Goal: Information Seeking & Learning: Learn about a topic

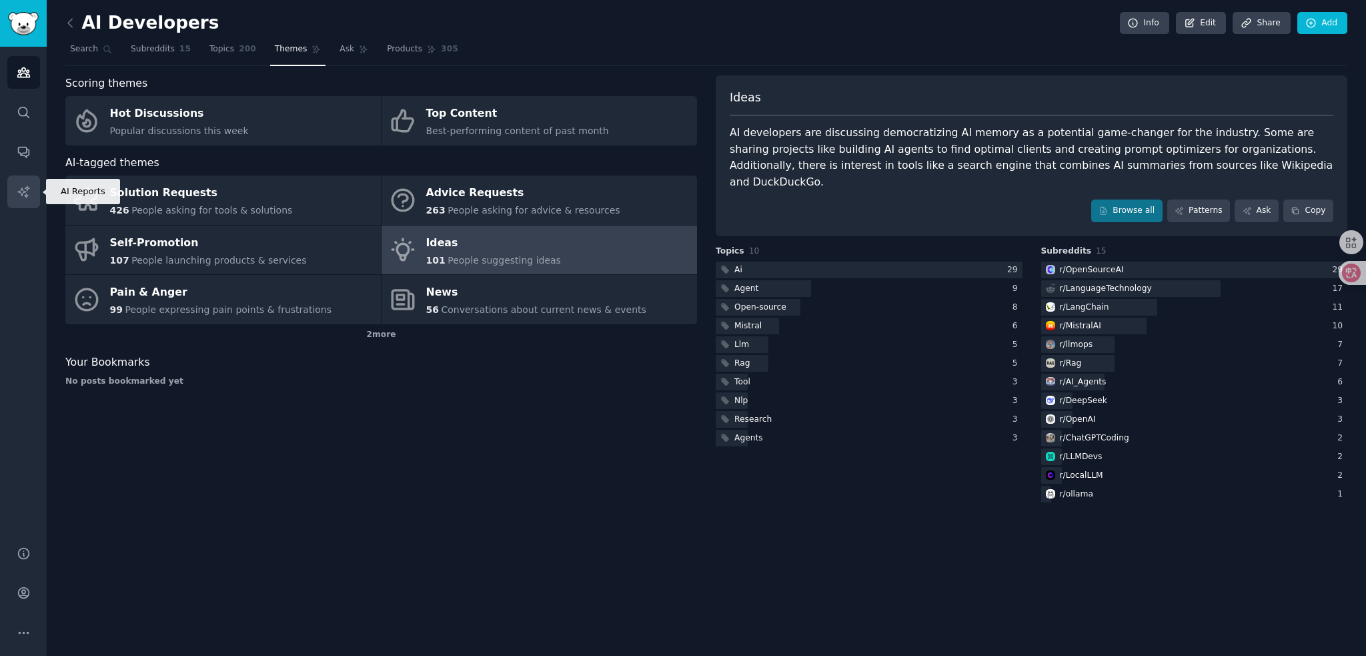
click at [28, 189] on icon "Sidebar" at bounding box center [24, 192] width 14 height 14
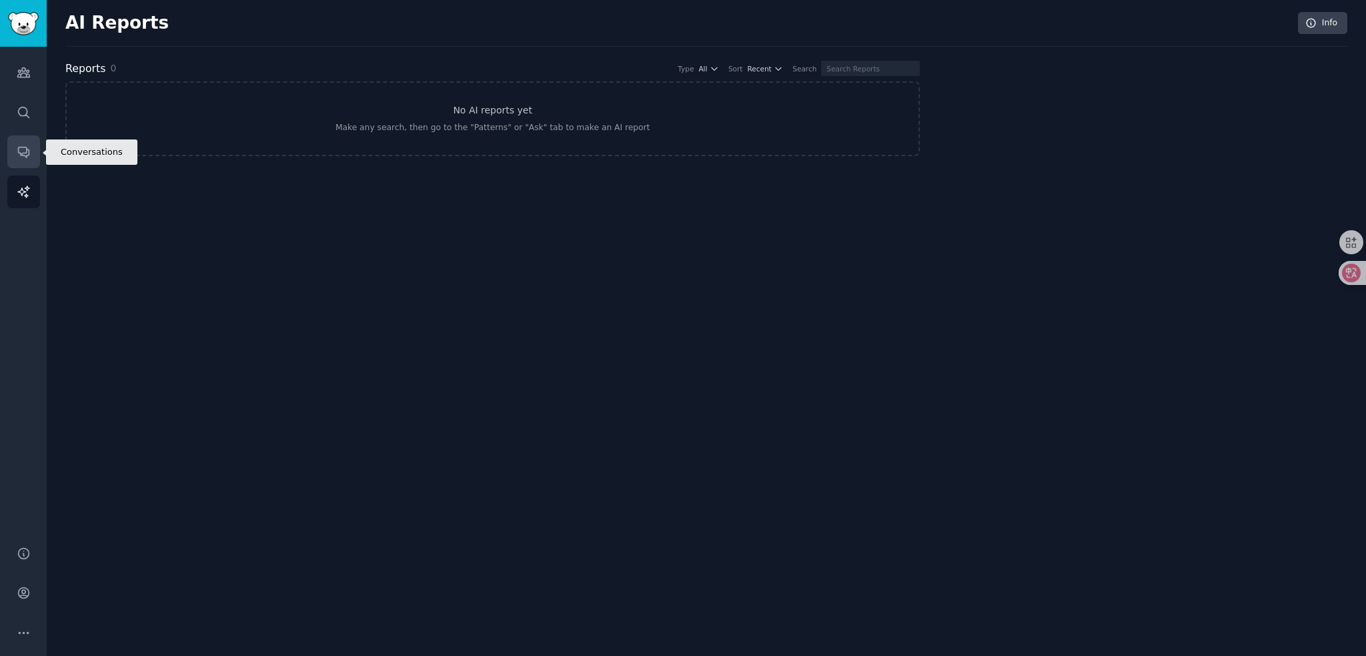
click at [17, 146] on icon "Sidebar" at bounding box center [24, 152] width 14 height 14
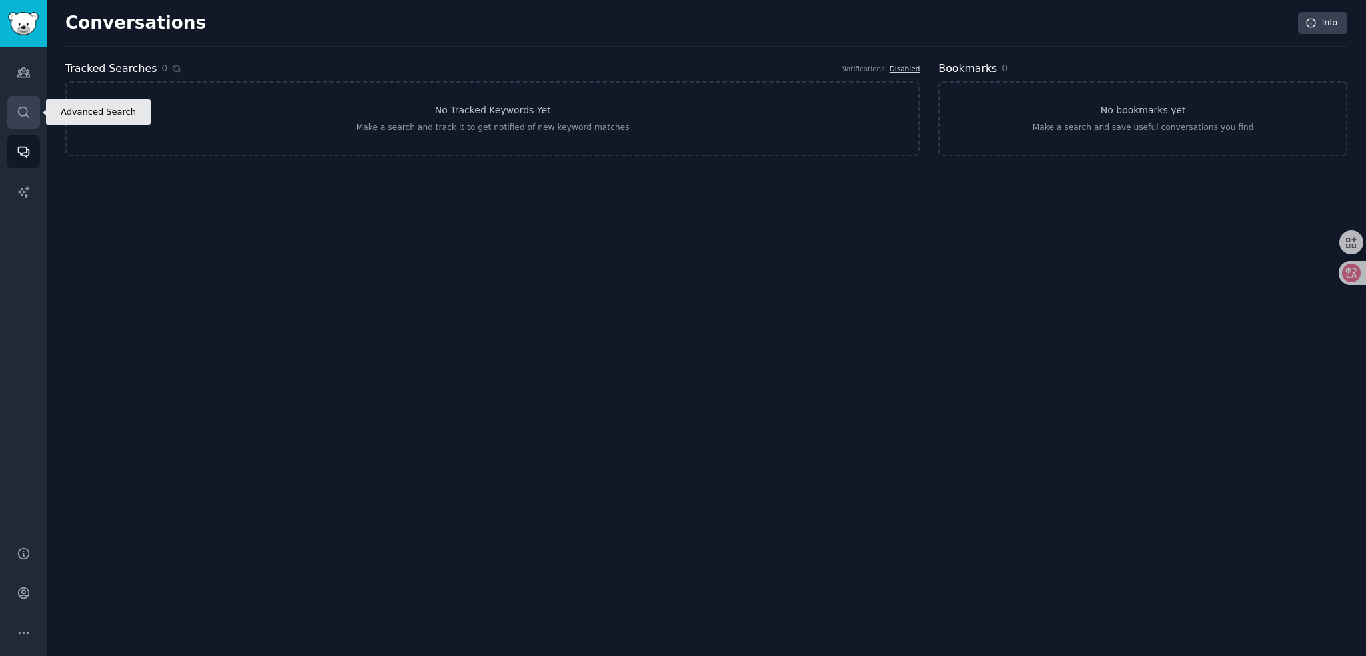
click at [27, 111] on icon "Sidebar" at bounding box center [24, 112] width 14 height 14
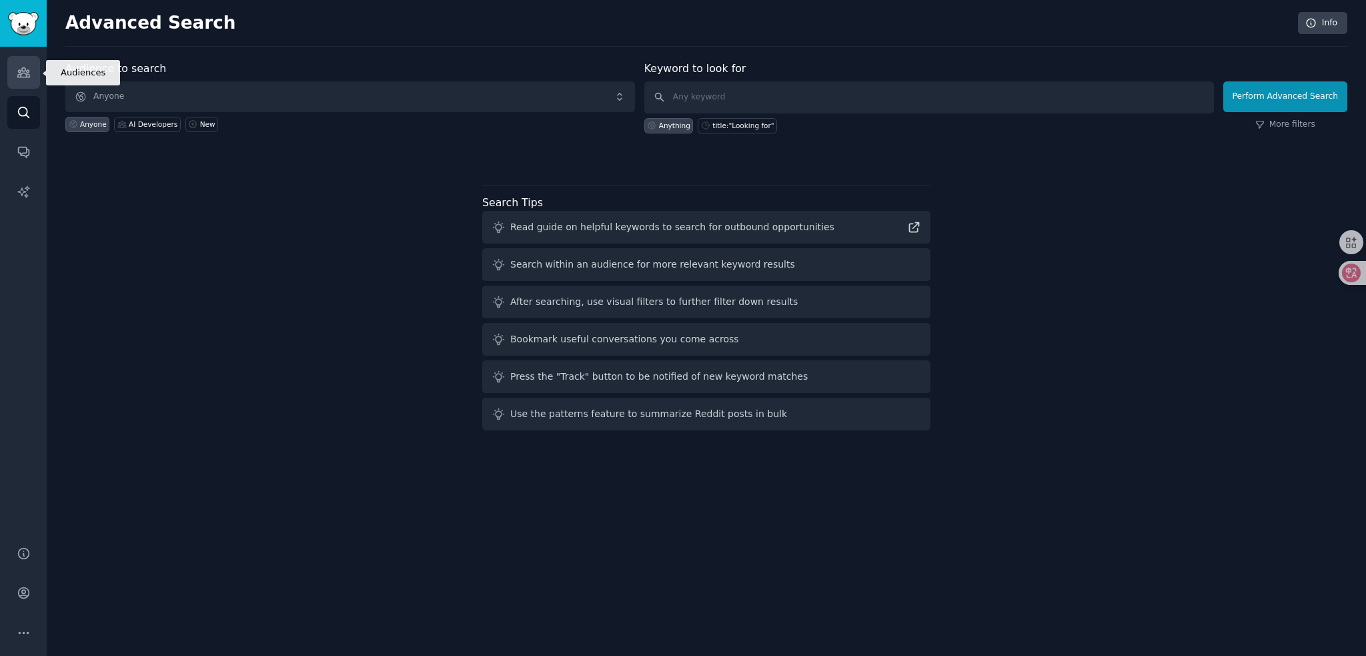
click at [29, 71] on icon "Sidebar" at bounding box center [24, 72] width 14 height 14
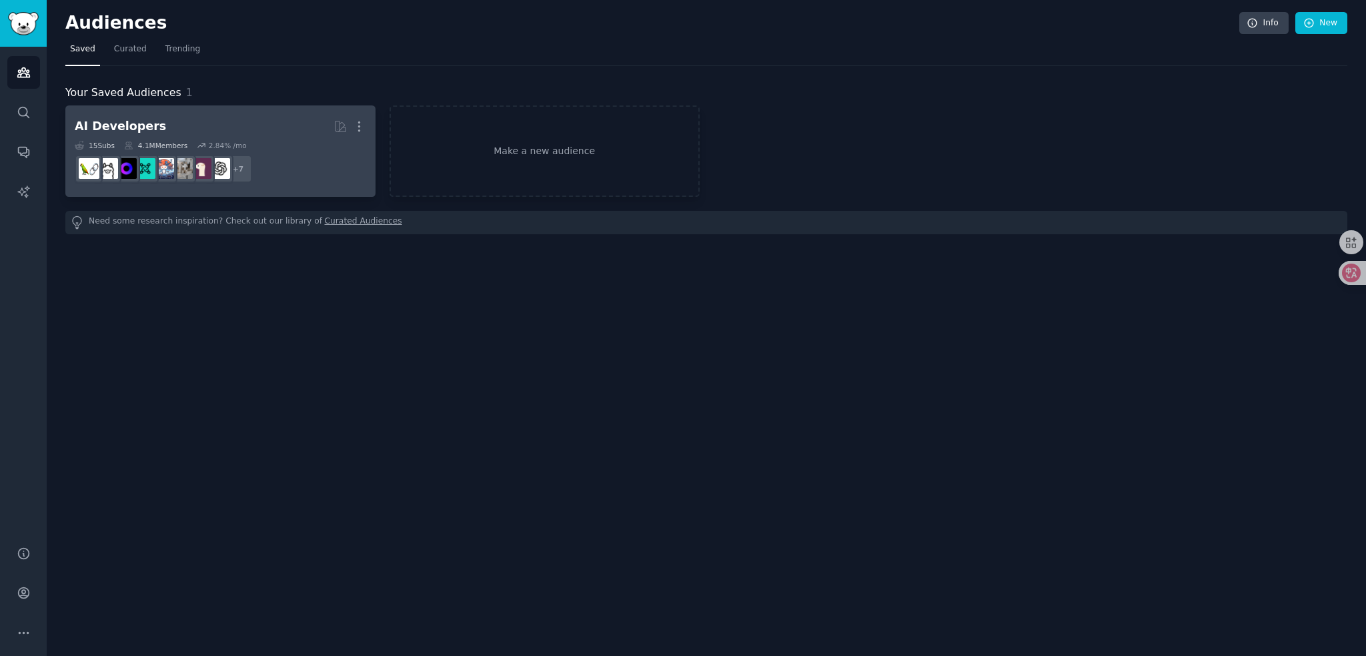
click at [272, 142] on div "15 Sub s 4.1M Members 2.84 % /mo" at bounding box center [220, 145] width 291 height 9
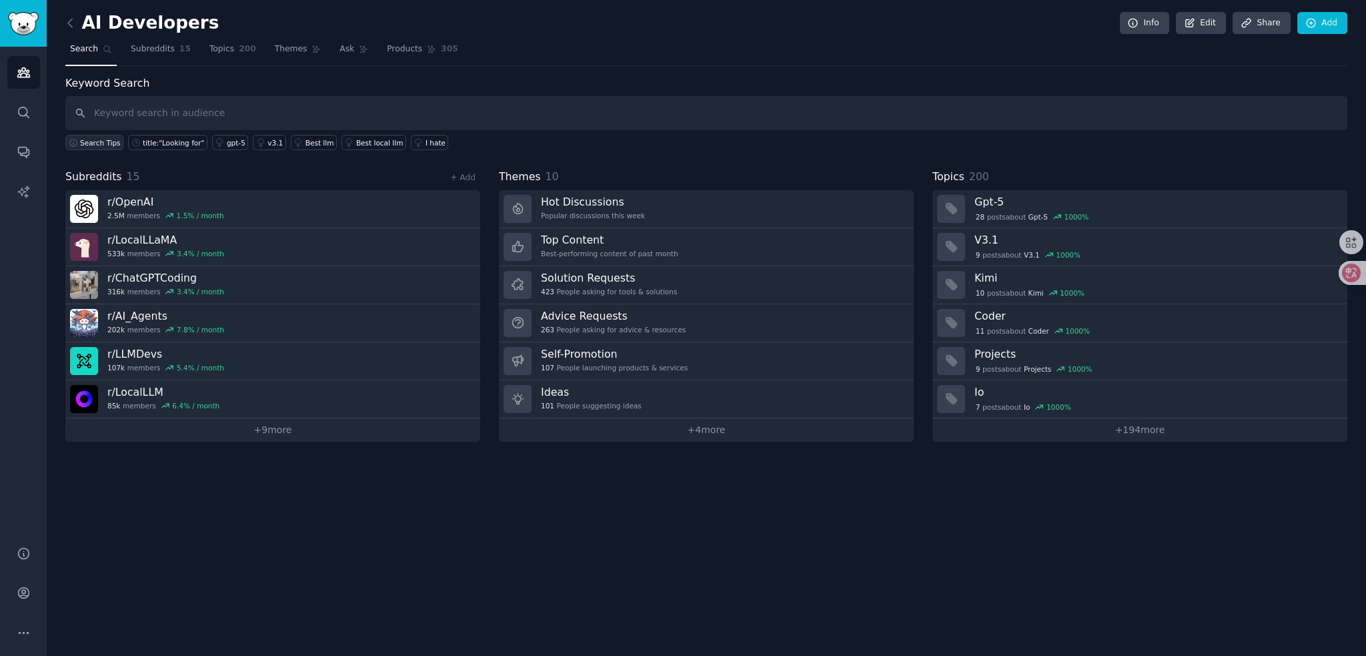
click at [99, 140] on span "Search Tips" at bounding box center [100, 142] width 41 height 9
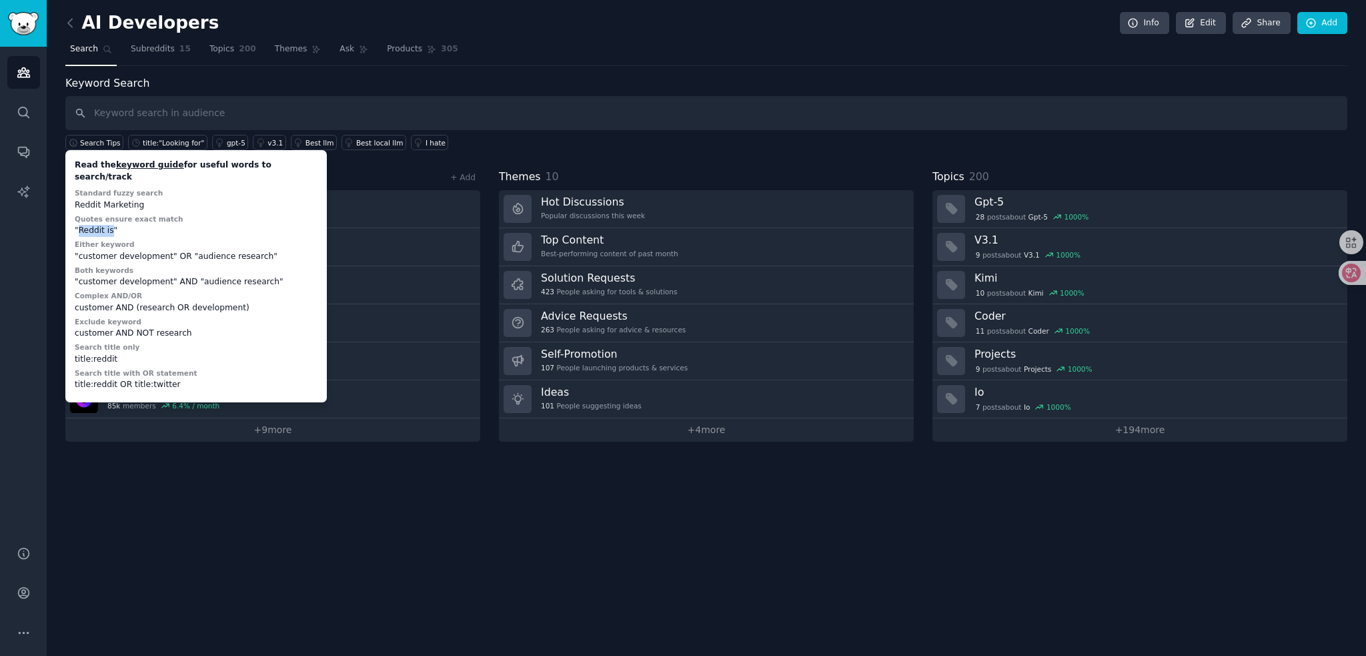
drag, startPoint x: 110, startPoint y: 216, endPoint x: 77, endPoint y: 216, distance: 32.7
click at [77, 225] on div ""Reddit is"" at bounding box center [196, 231] width 243 height 12
drag, startPoint x: 93, startPoint y: 244, endPoint x: 307, endPoint y: 261, distance: 214.7
click at [307, 261] on div "Read the keyword guide for useful words to search/track Standard fuzzy search R…" at bounding box center [196, 276] width 252 height 243
click at [203, 253] on div "Read the keyword guide for useful words to search/track Standard fuzzy search R…" at bounding box center [196, 276] width 252 height 243
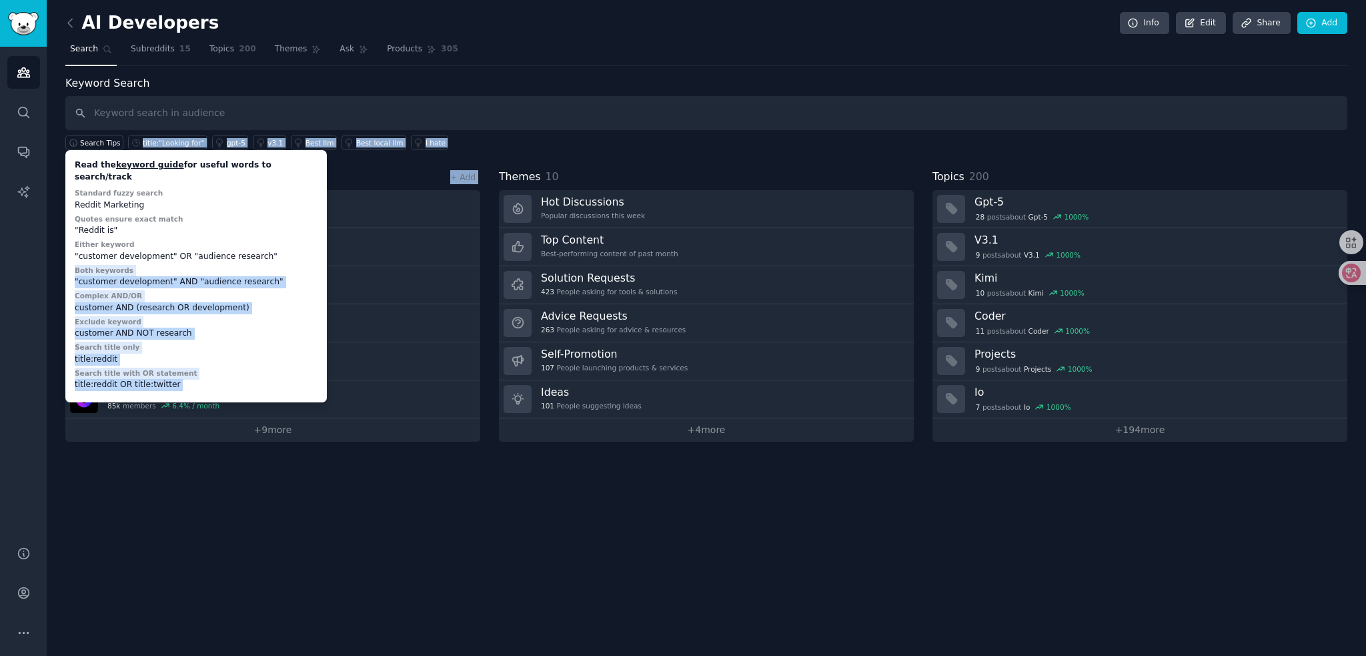
drag, startPoint x: 273, startPoint y: 241, endPoint x: 54, endPoint y: 239, distance: 219.4
click at [54, 239] on div "AI Developers Info Edit Share Add Search Subreddits 15 Topics 200 Themes Ask Pr…" at bounding box center [706, 328] width 1319 height 656
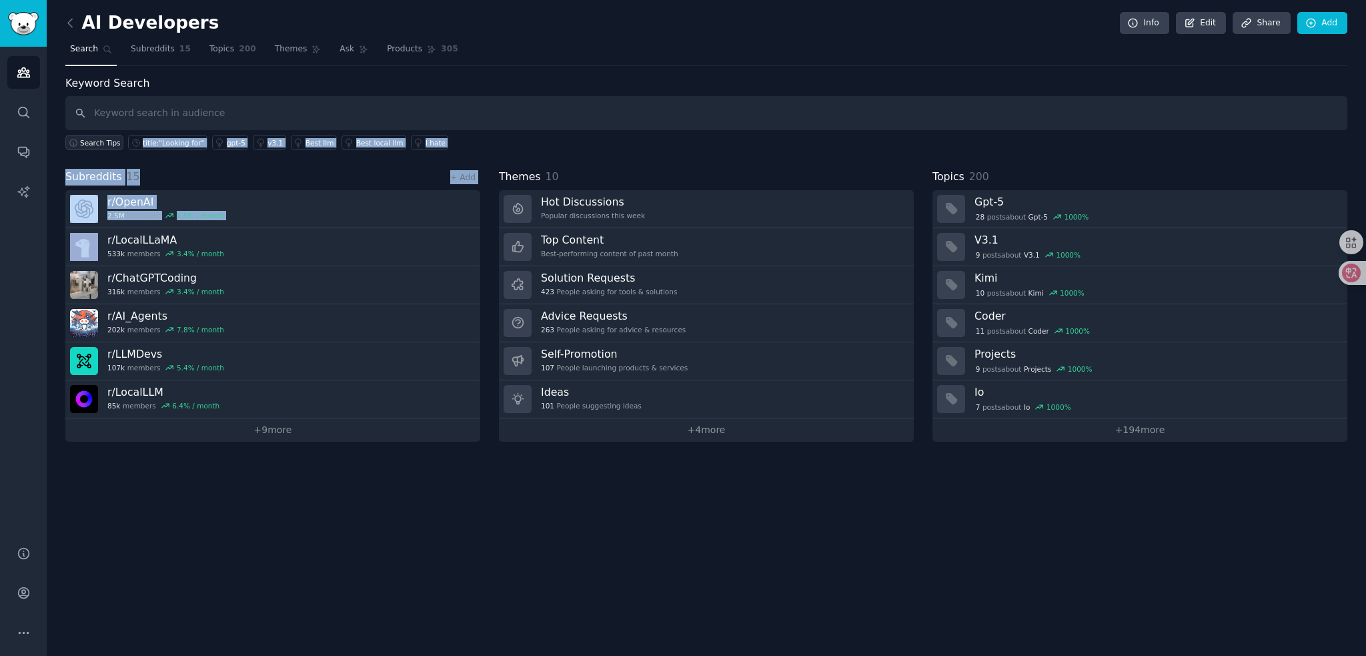
click at [109, 143] on span "Search Tips" at bounding box center [100, 142] width 41 height 9
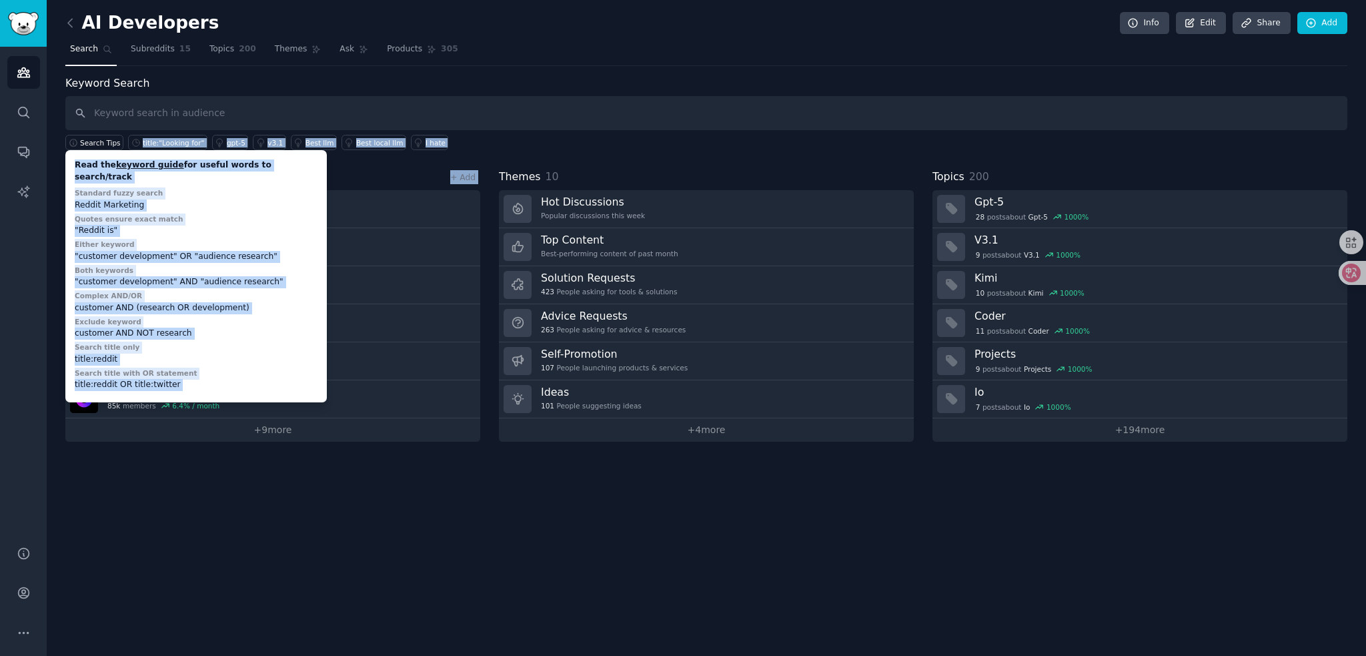
click at [216, 353] on div "title:reddit" at bounding box center [196, 359] width 243 height 12
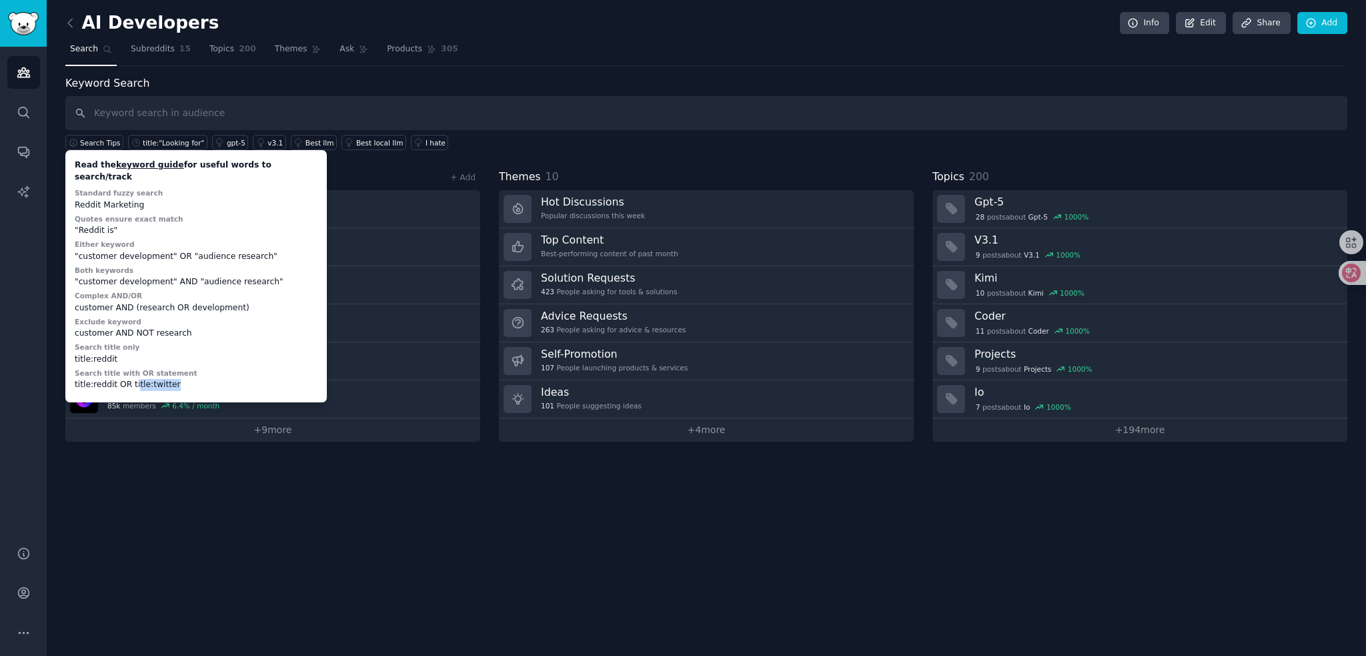
drag, startPoint x: 138, startPoint y: 371, endPoint x: 179, endPoint y: 367, distance: 41.5
click at [179, 379] on div "title:reddit OR title:twitter" at bounding box center [196, 385] width 243 height 12
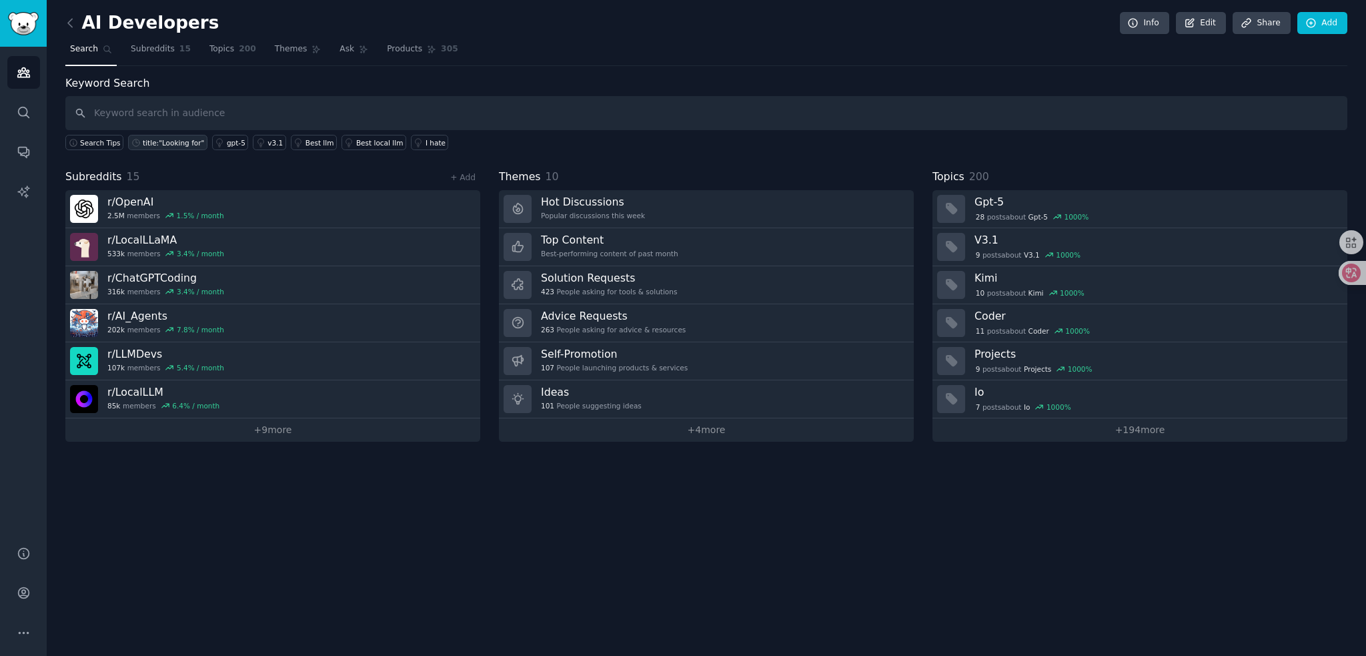
click at [169, 140] on div "title:"Looking for"" at bounding box center [173, 142] width 61 height 9
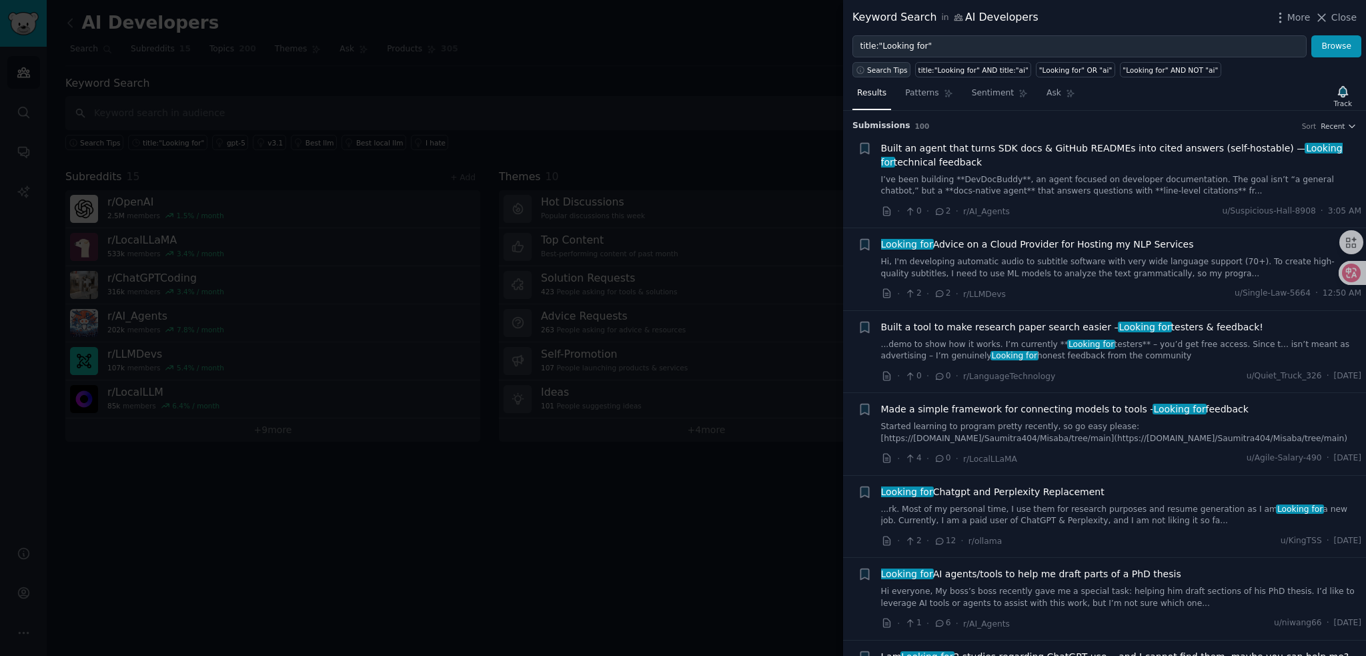
click at [876, 68] on span "Search Tips" at bounding box center [887, 69] width 41 height 9
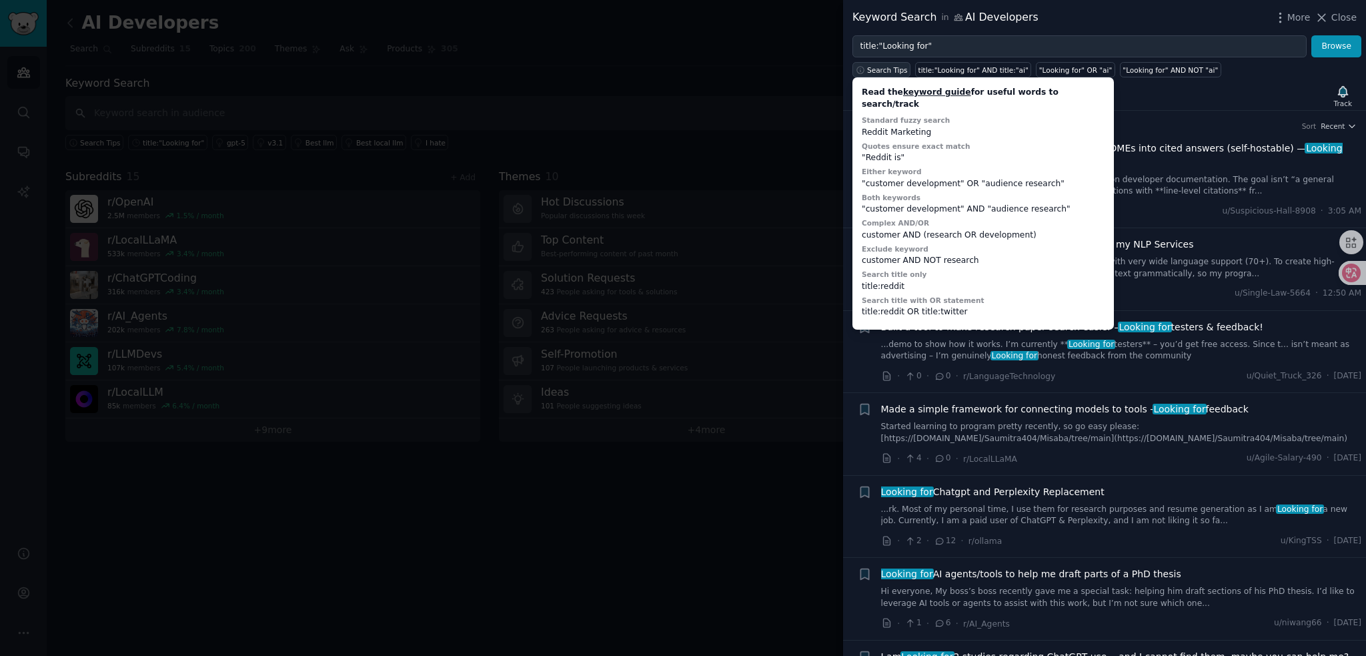
click at [876, 68] on span "Search Tips" at bounding box center [887, 69] width 41 height 9
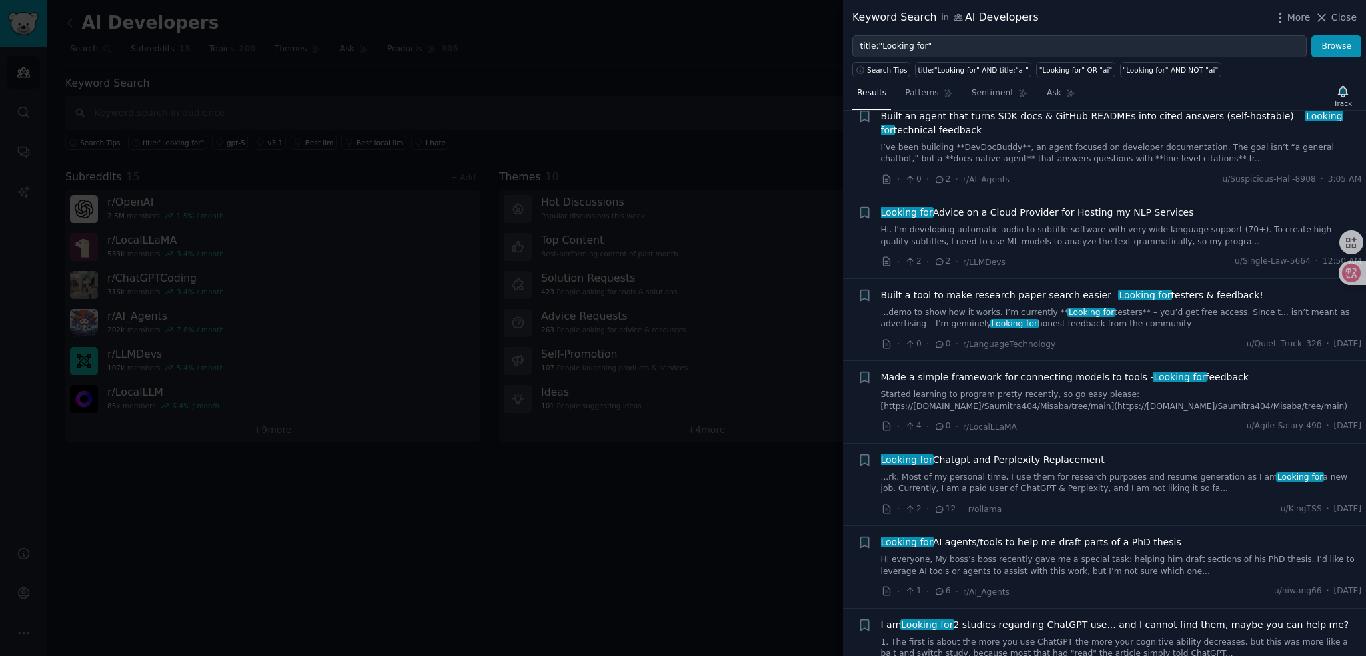
scroll to position [67, 0]
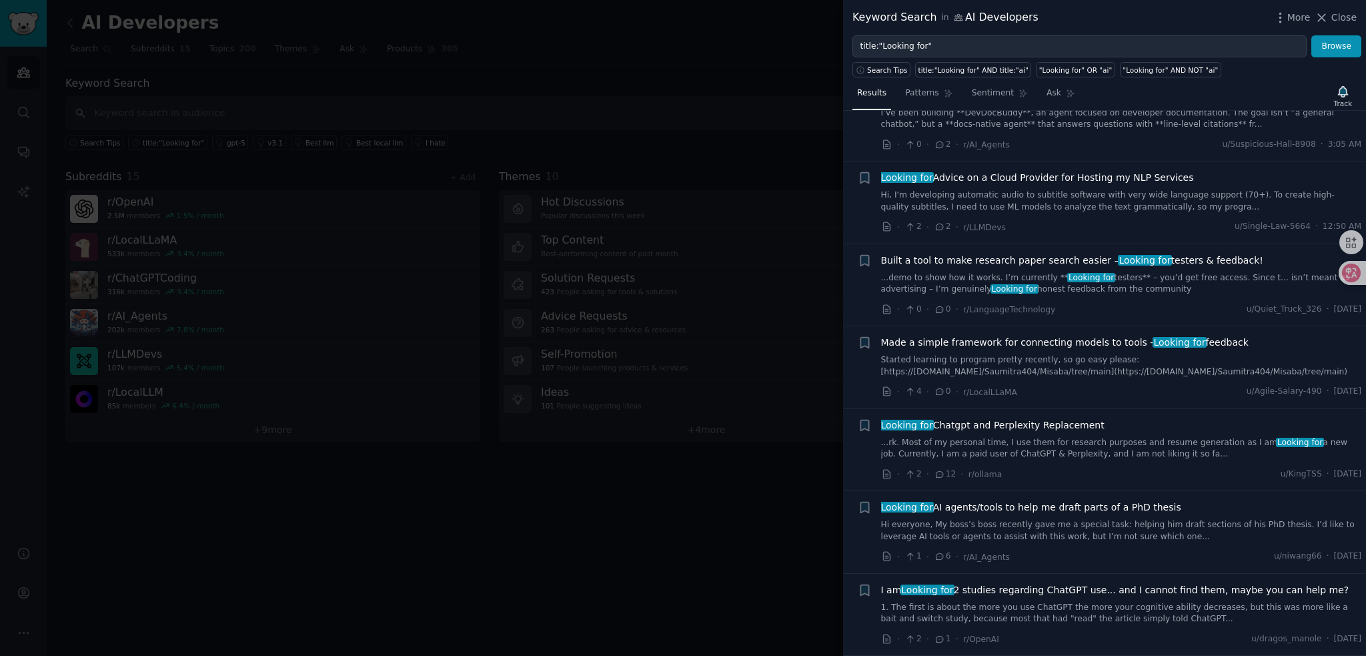
click at [1001, 192] on link "Hi, I'm developing automatic audio to subtitle software with very wide language…" at bounding box center [1121, 200] width 481 height 23
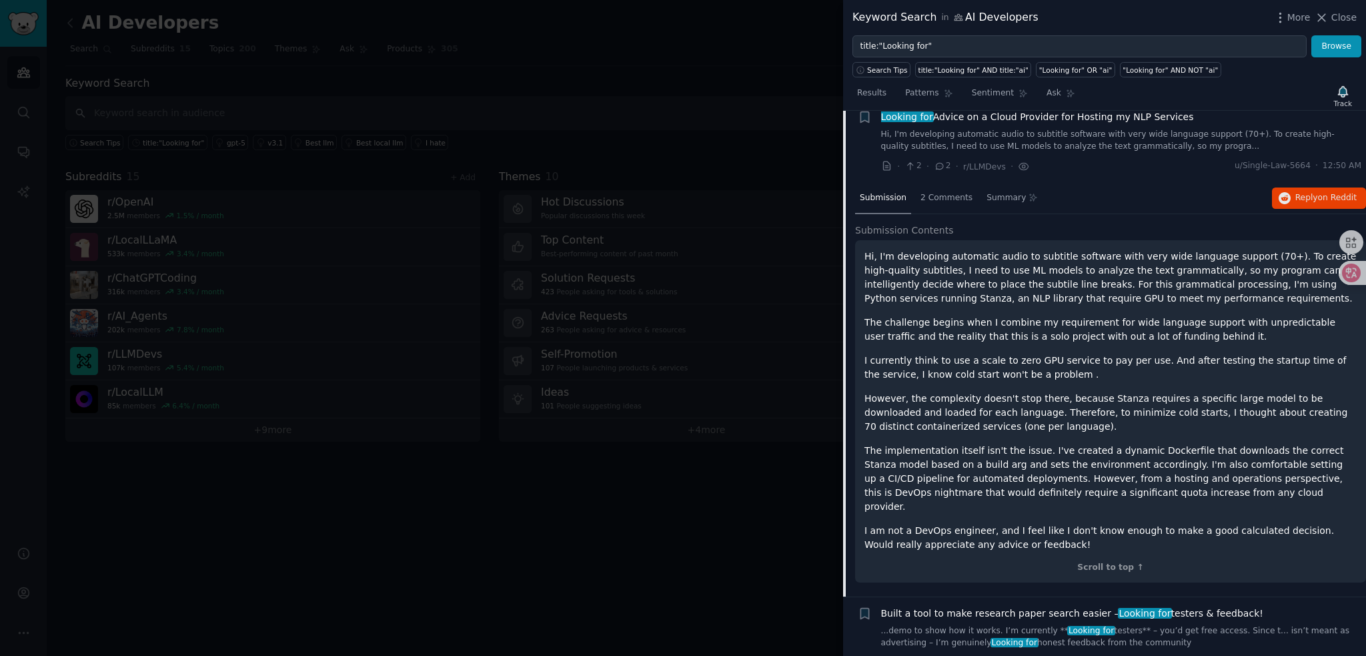
scroll to position [117, 0]
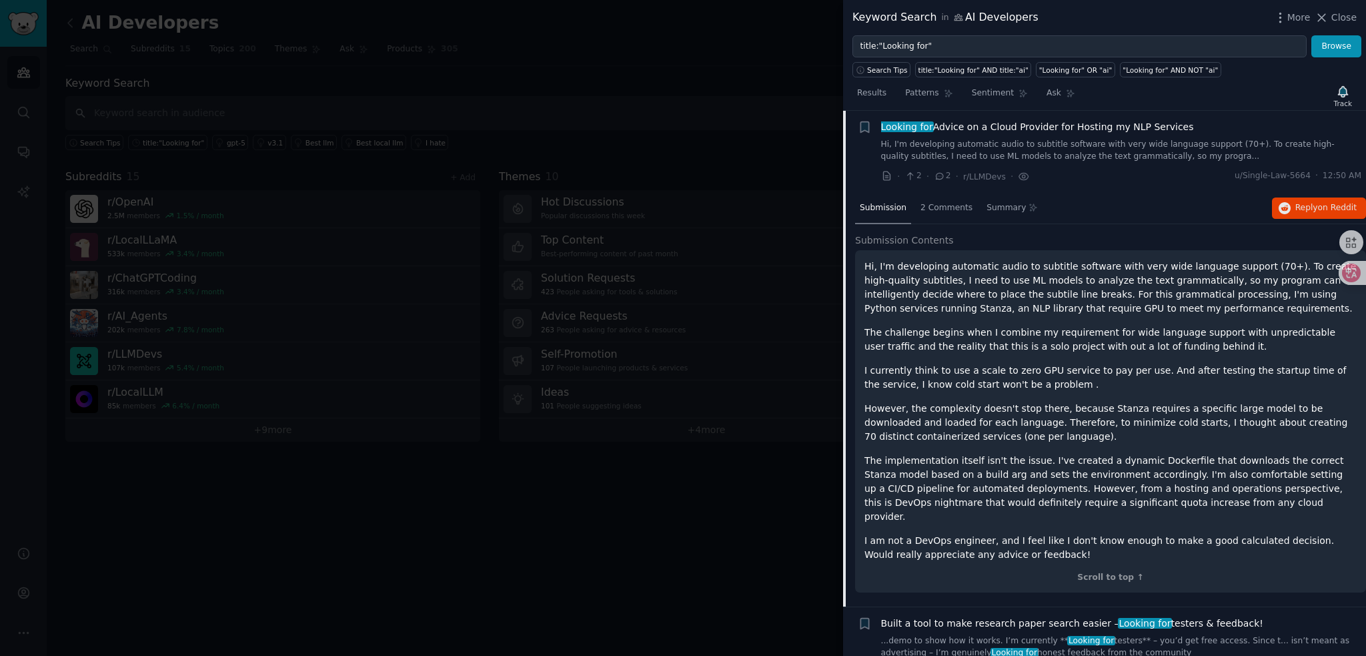
click at [405, 346] on div at bounding box center [683, 328] width 1366 height 656
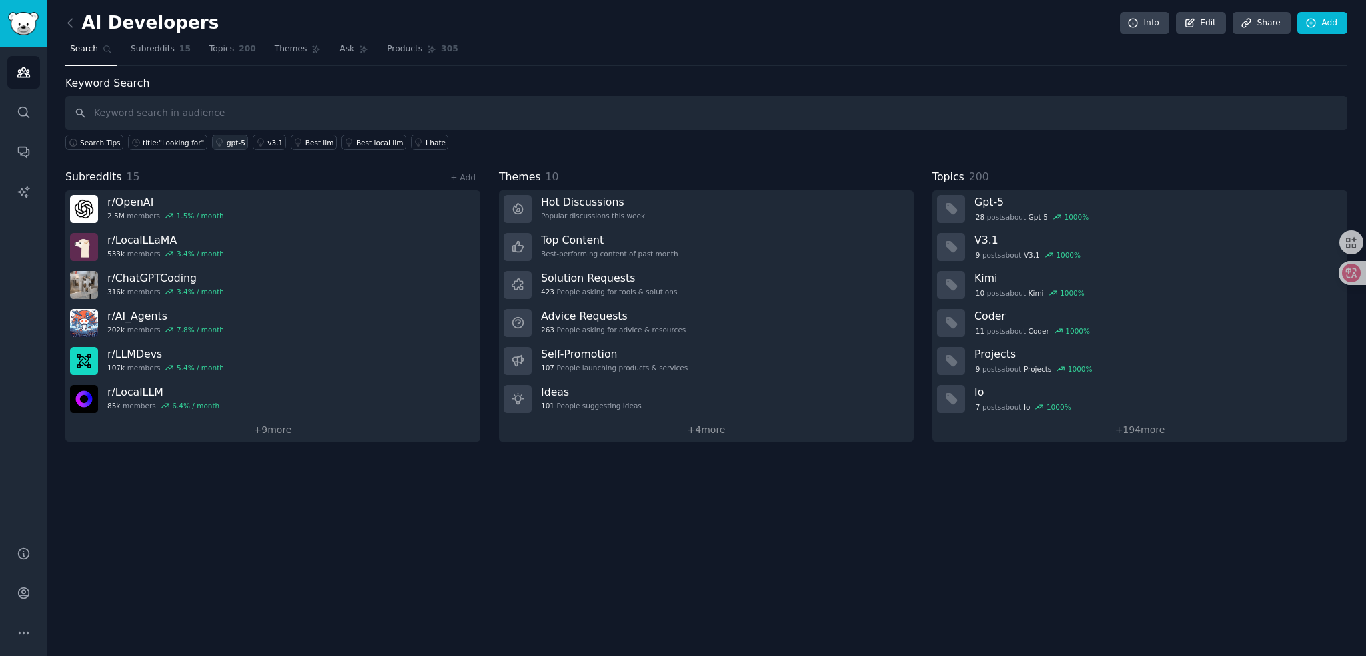
click at [228, 141] on div "gpt-5" at bounding box center [236, 142] width 19 height 9
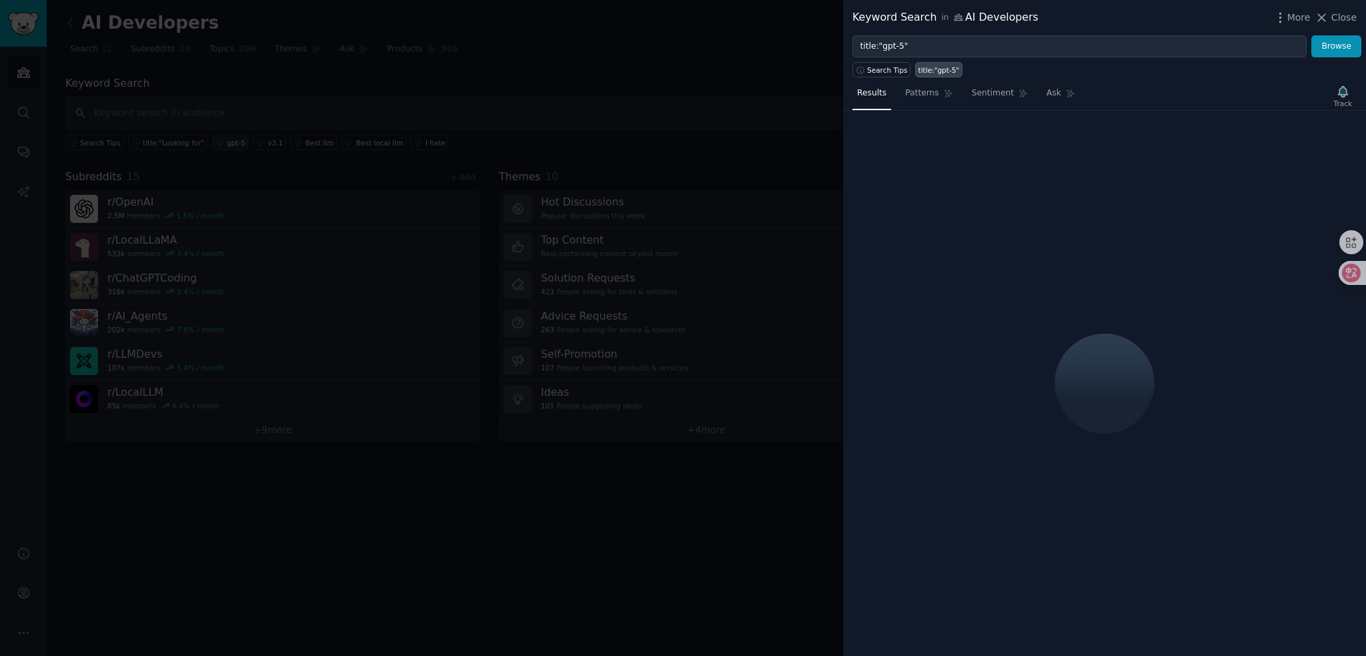
click at [228, 141] on div at bounding box center [683, 328] width 1366 height 656
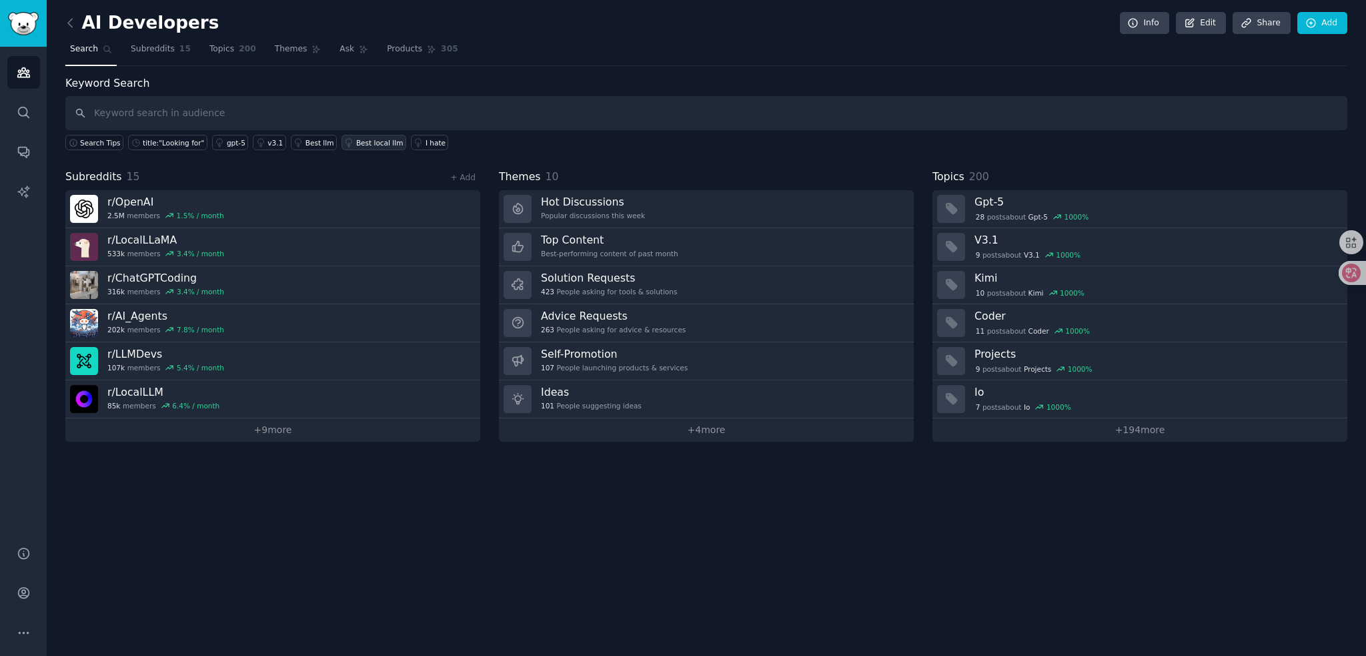
click at [379, 139] on div "Best local llm" at bounding box center [379, 142] width 47 height 9
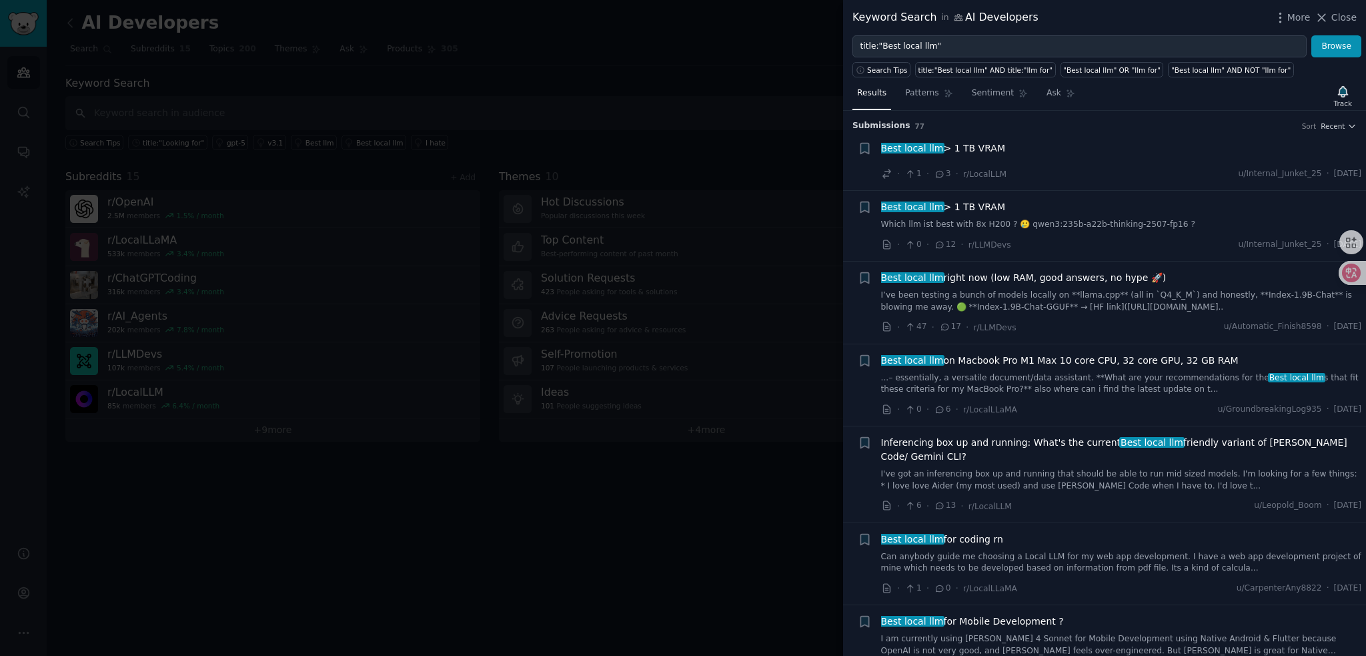
click at [401, 437] on div at bounding box center [683, 328] width 1366 height 656
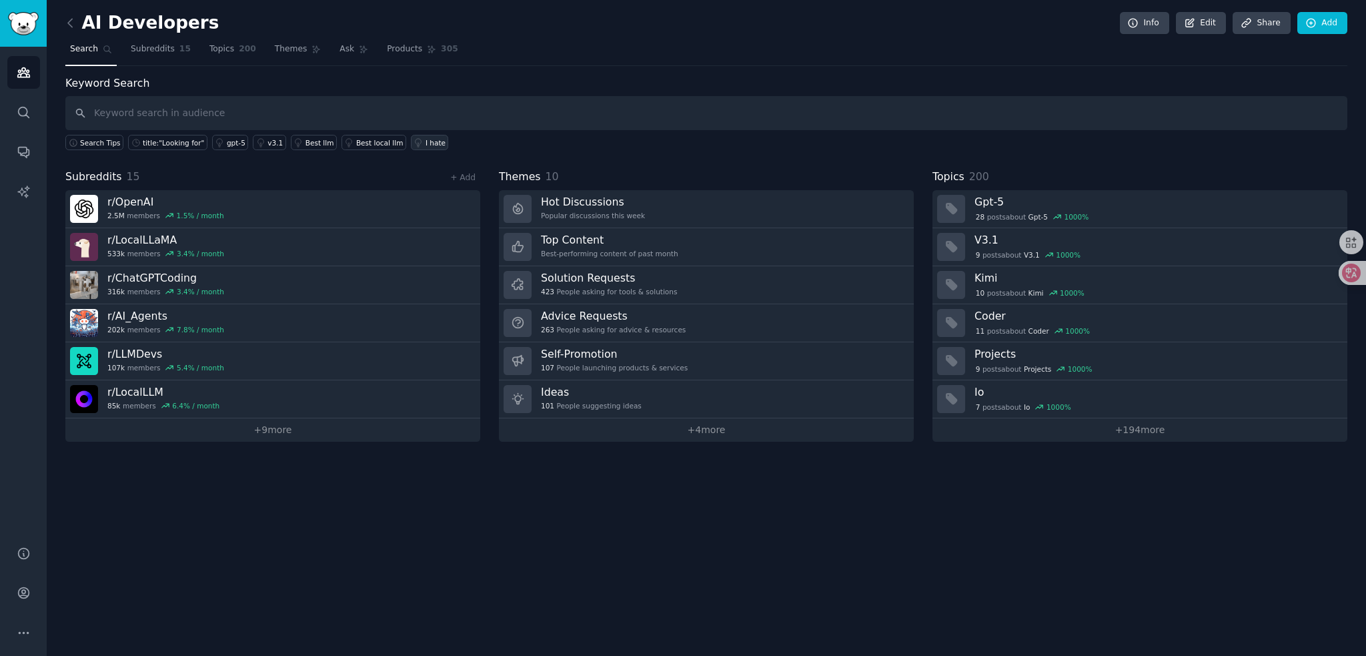
click at [425, 141] on div "I hate" at bounding box center [435, 142] width 20 height 9
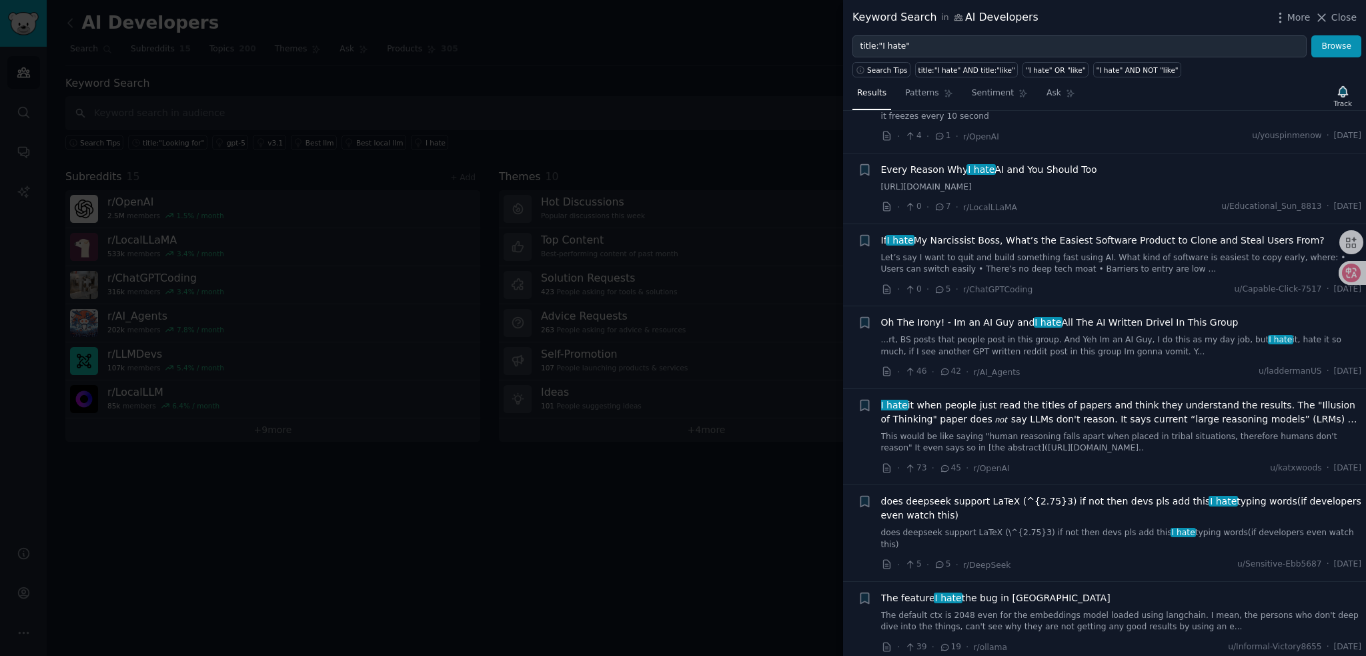
scroll to position [200, 0]
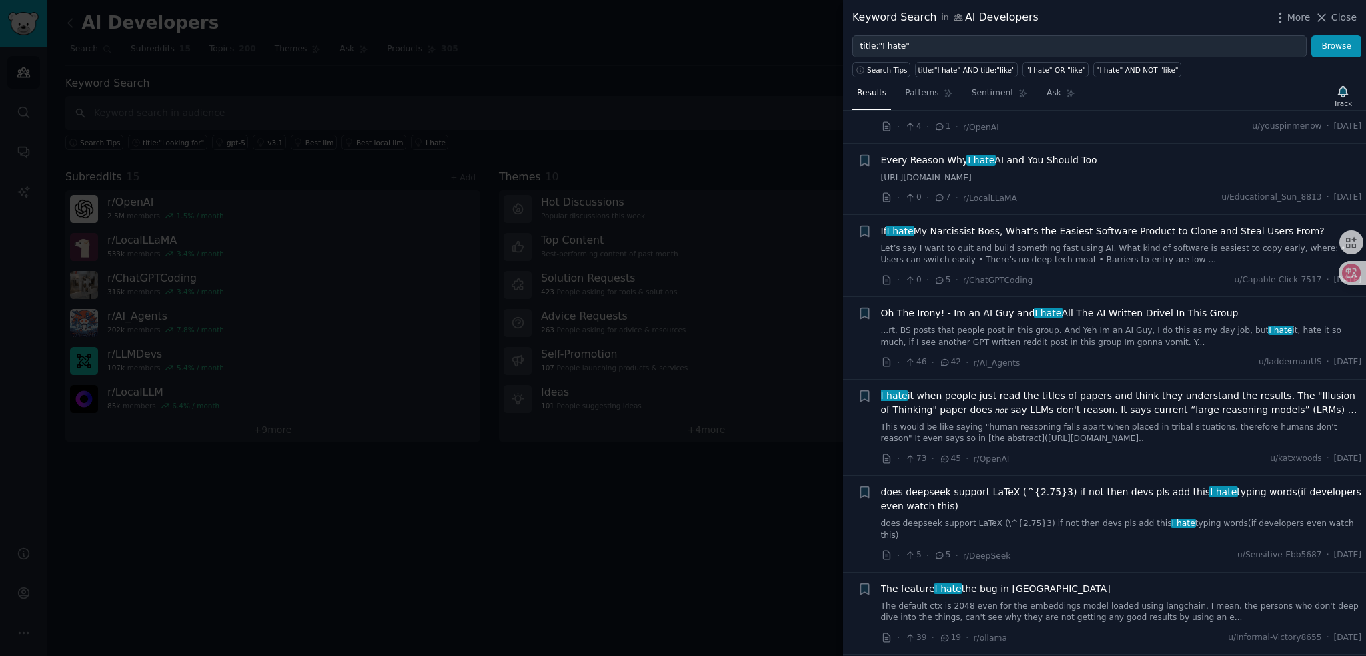
click at [650, 520] on div at bounding box center [683, 328] width 1366 height 656
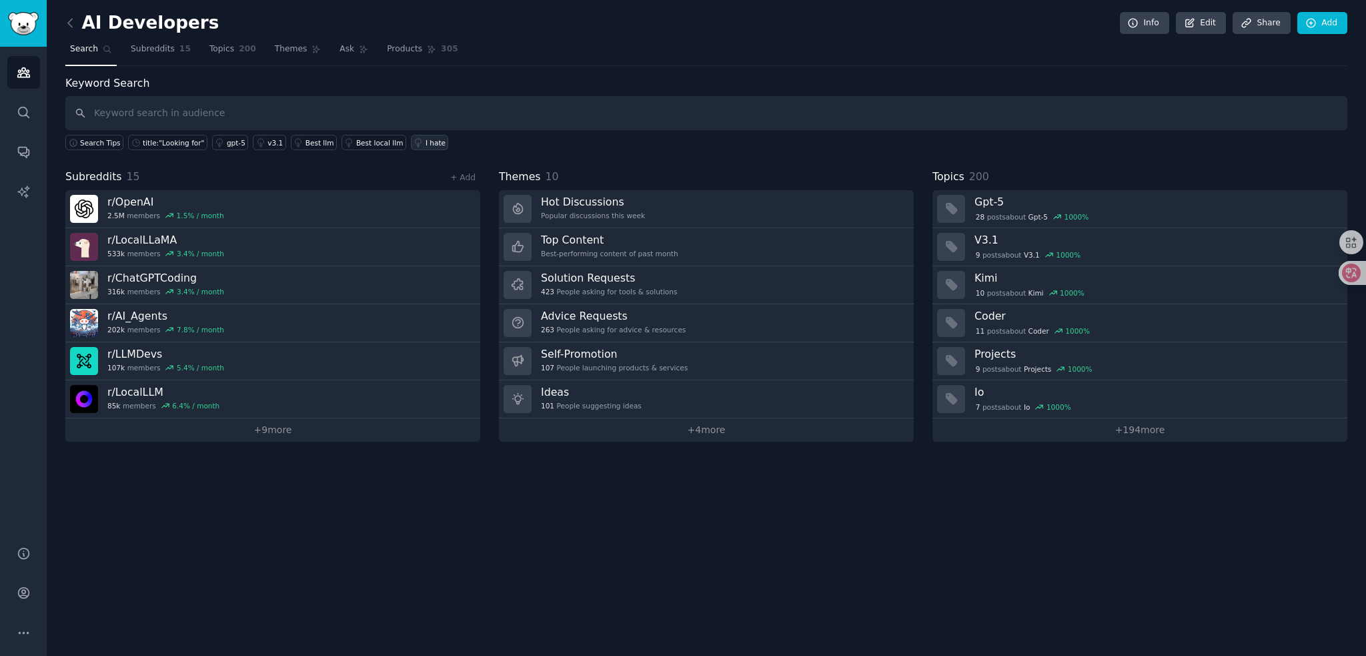
click at [413, 141] on icon at bounding box center [417, 142] width 9 height 9
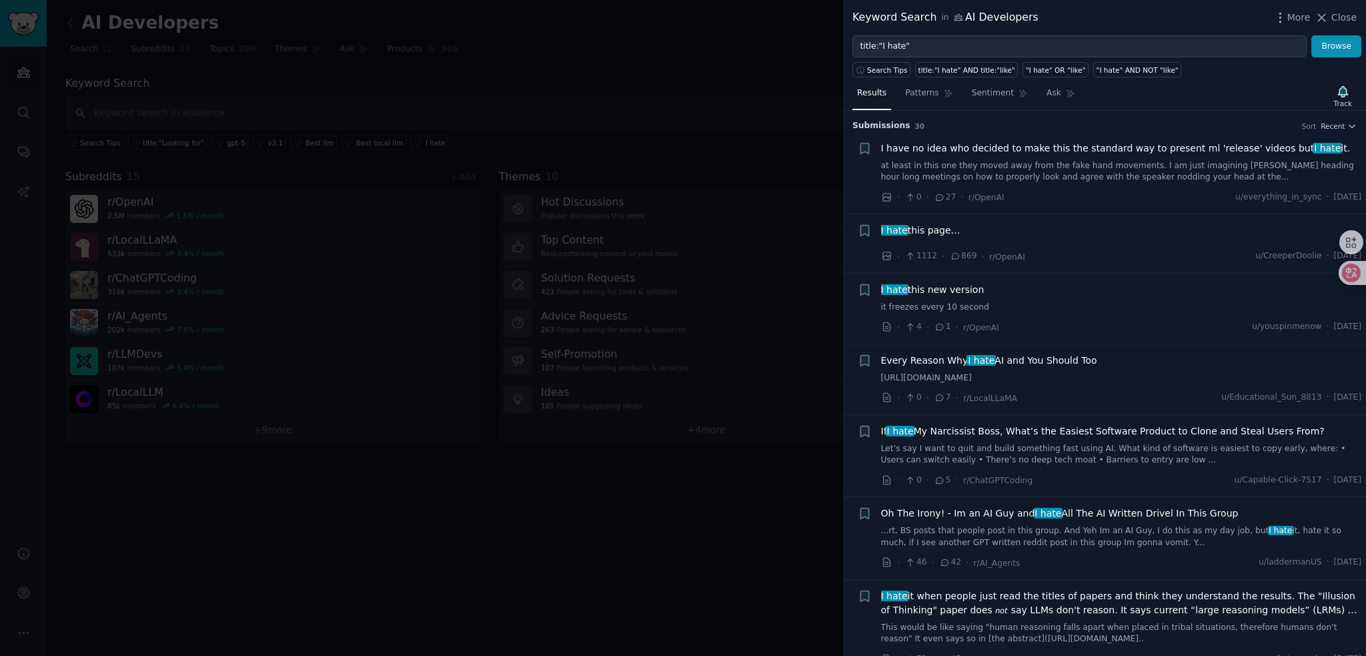
click at [450, 525] on div at bounding box center [683, 328] width 1366 height 656
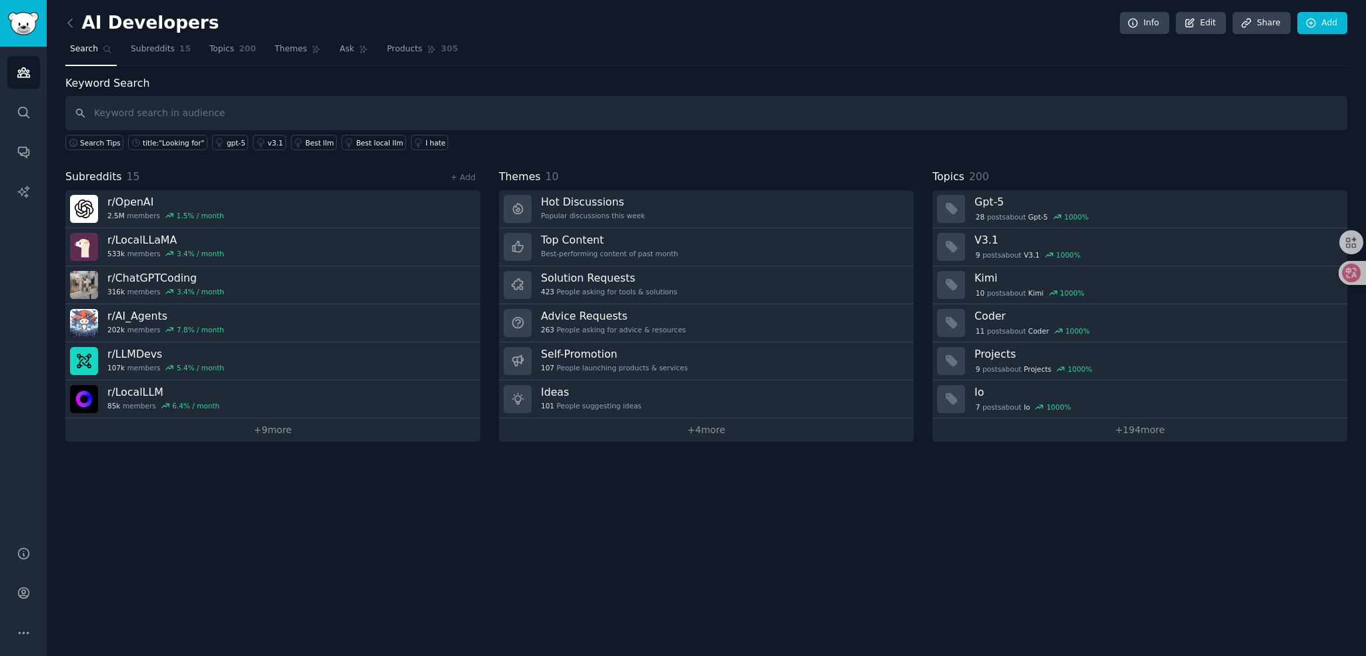
drag, startPoint x: 1324, startPoint y: 0, endPoint x: 892, endPoint y: 59, distance: 436.7
click at [892, 59] on nav "Search Subreddits 15 Topics 200 Themes Ask Products 305" at bounding box center [706, 52] width 1282 height 27
click at [20, 81] on link "Audiences" at bounding box center [23, 72] width 33 height 33
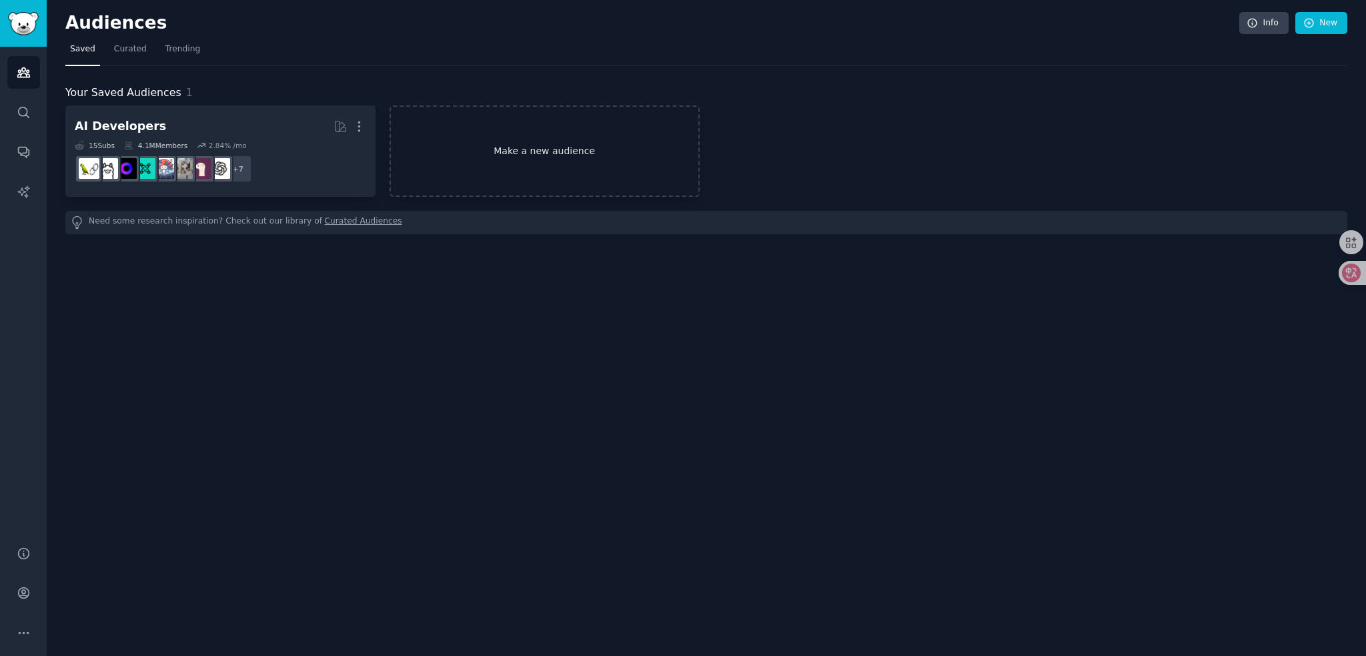
click at [551, 153] on link "Make a new audience" at bounding box center [544, 150] width 310 height 91
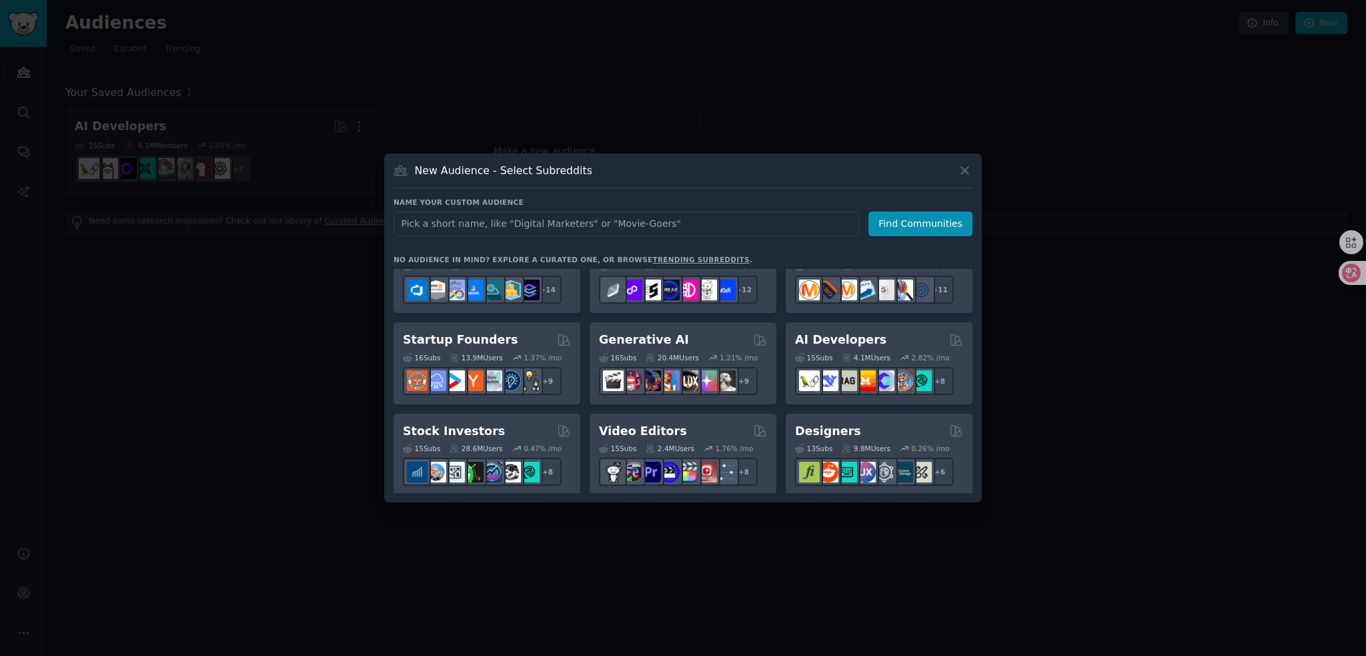
scroll to position [133, 0]
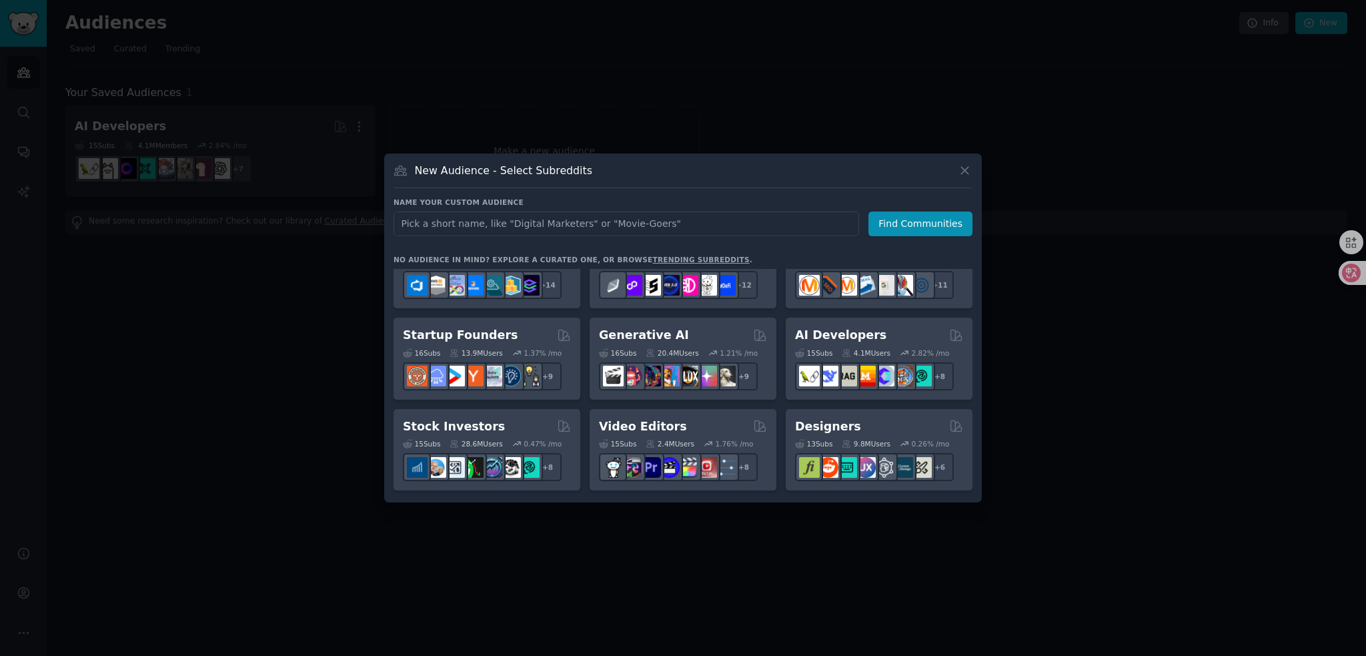
click at [265, 359] on div at bounding box center [683, 328] width 1366 height 656
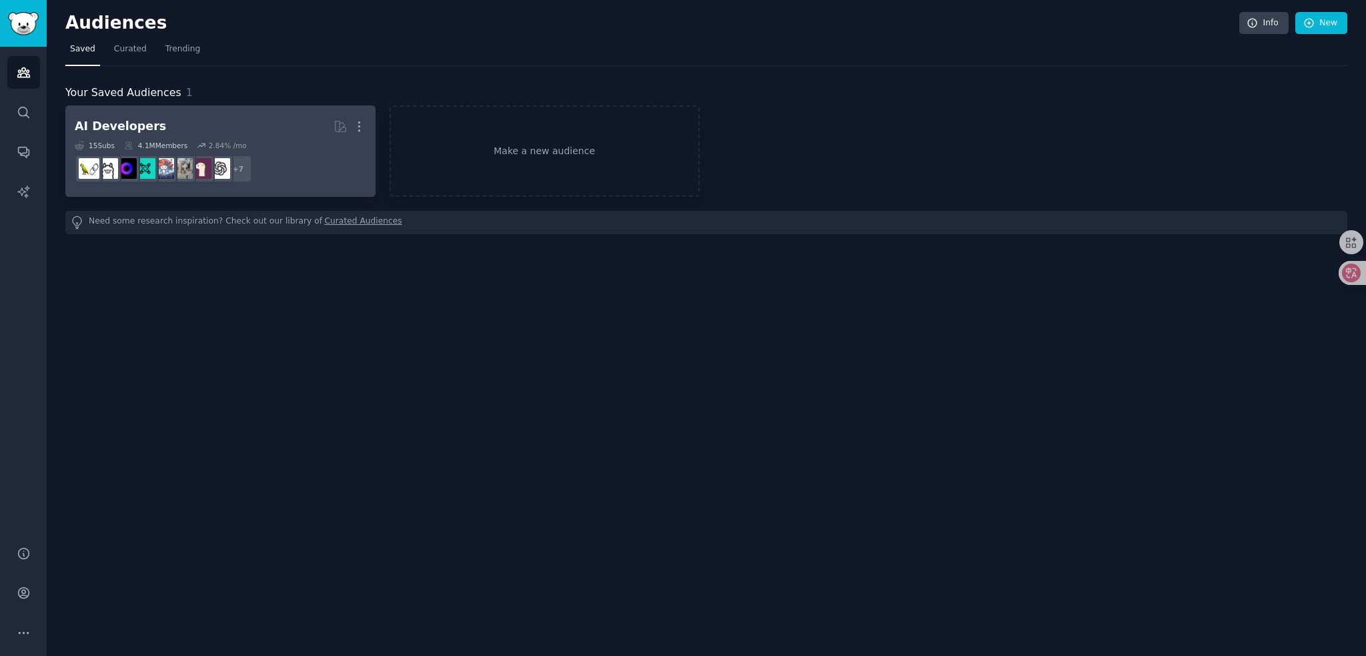
click at [290, 150] on dd "r/OpenAI + 7" at bounding box center [220, 168] width 291 height 37
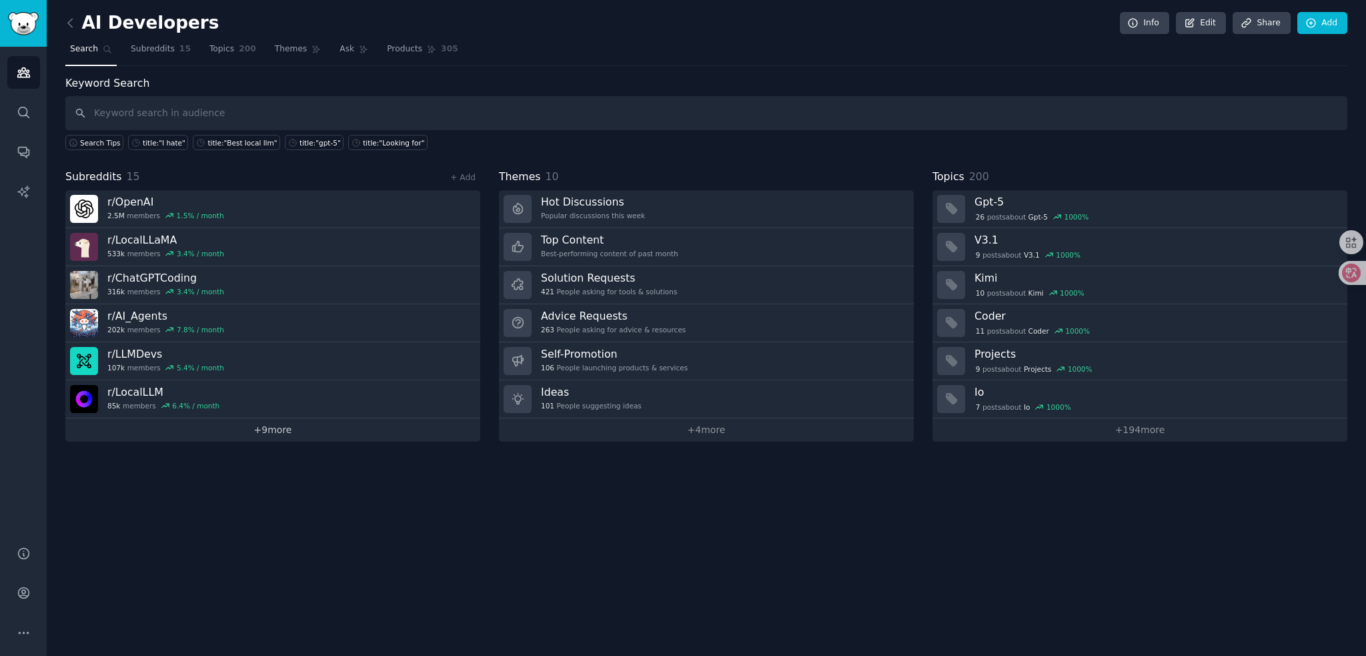
click at [277, 431] on link "+ 9 more" at bounding box center [272, 429] width 415 height 23
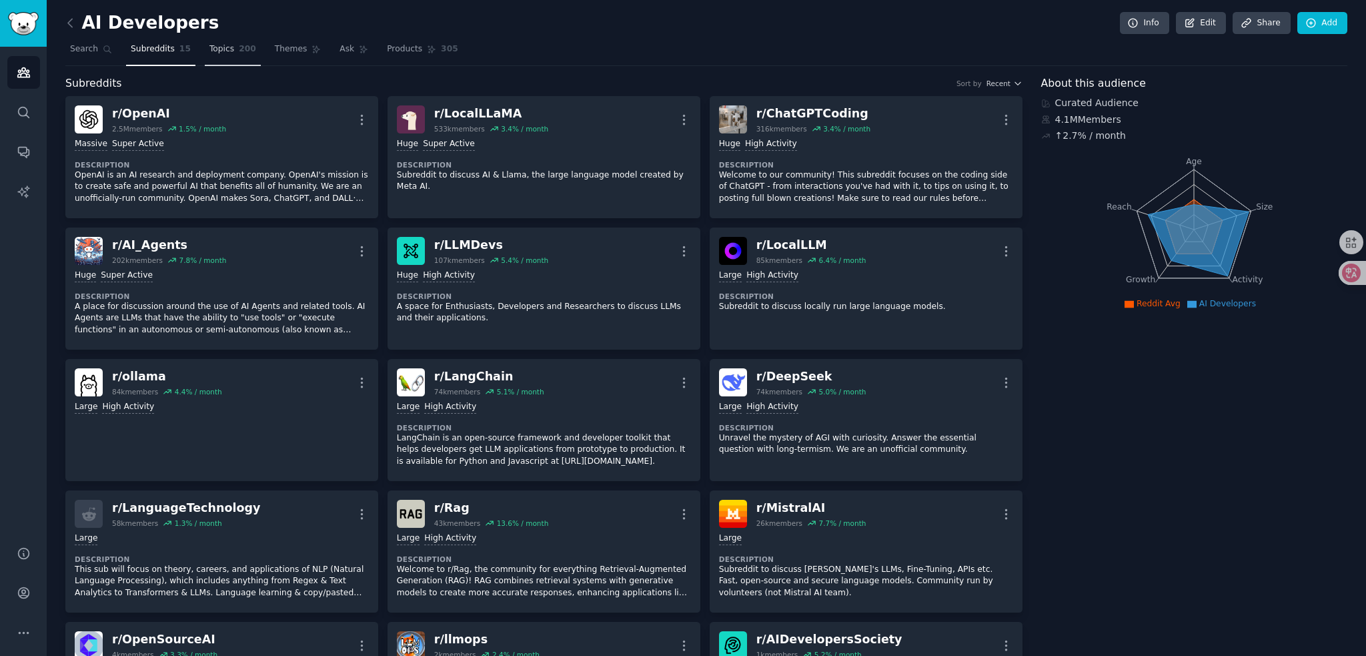
click at [225, 53] on span "Topics" at bounding box center [221, 49] width 25 height 12
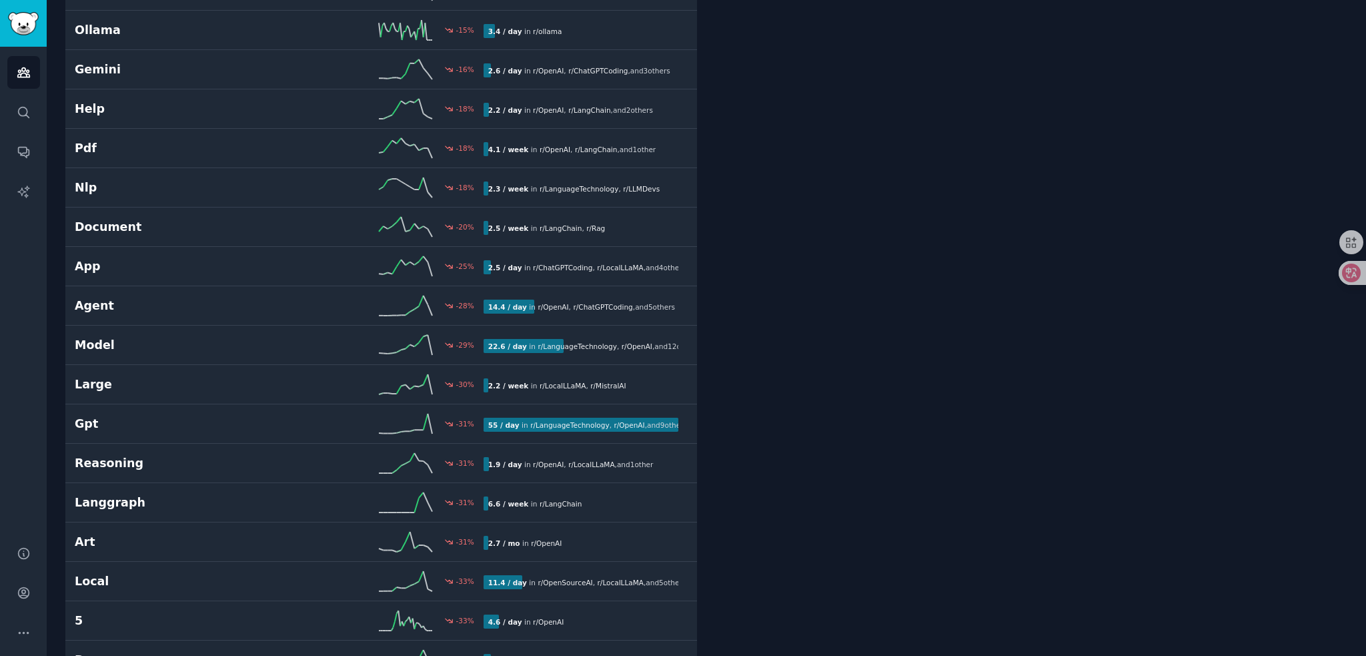
scroll to position [5669, 0]
